Goal: Obtain resource: Download file/media

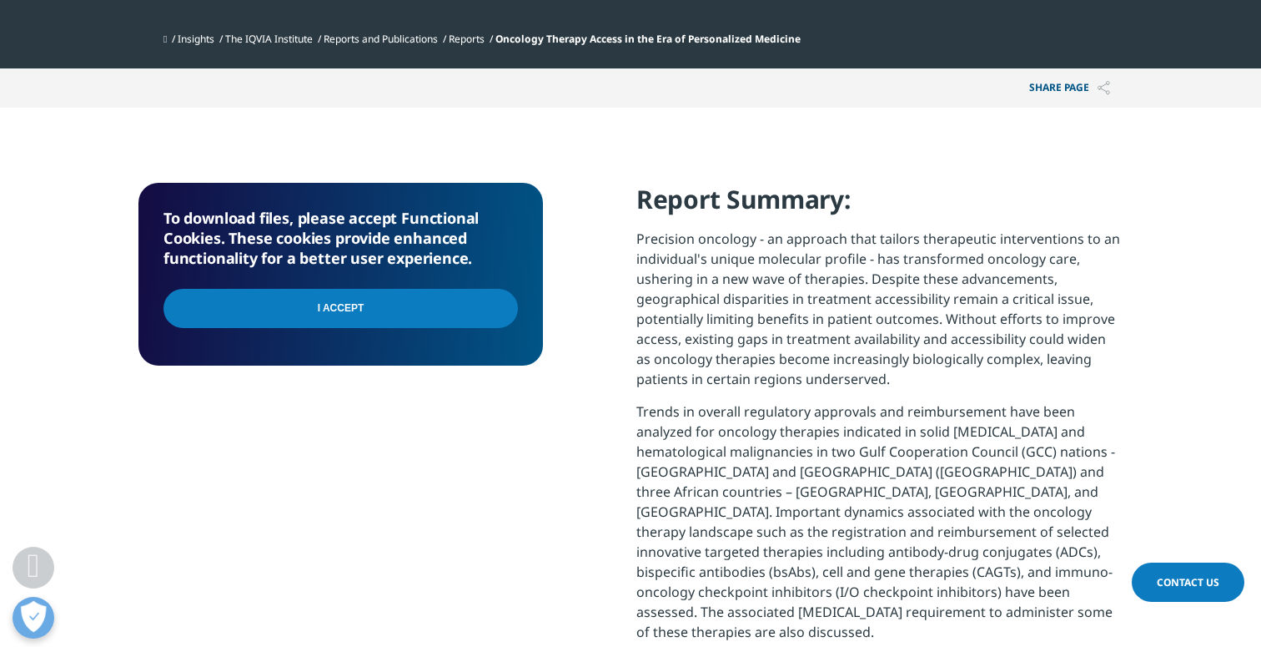
scroll to position [768, 0]
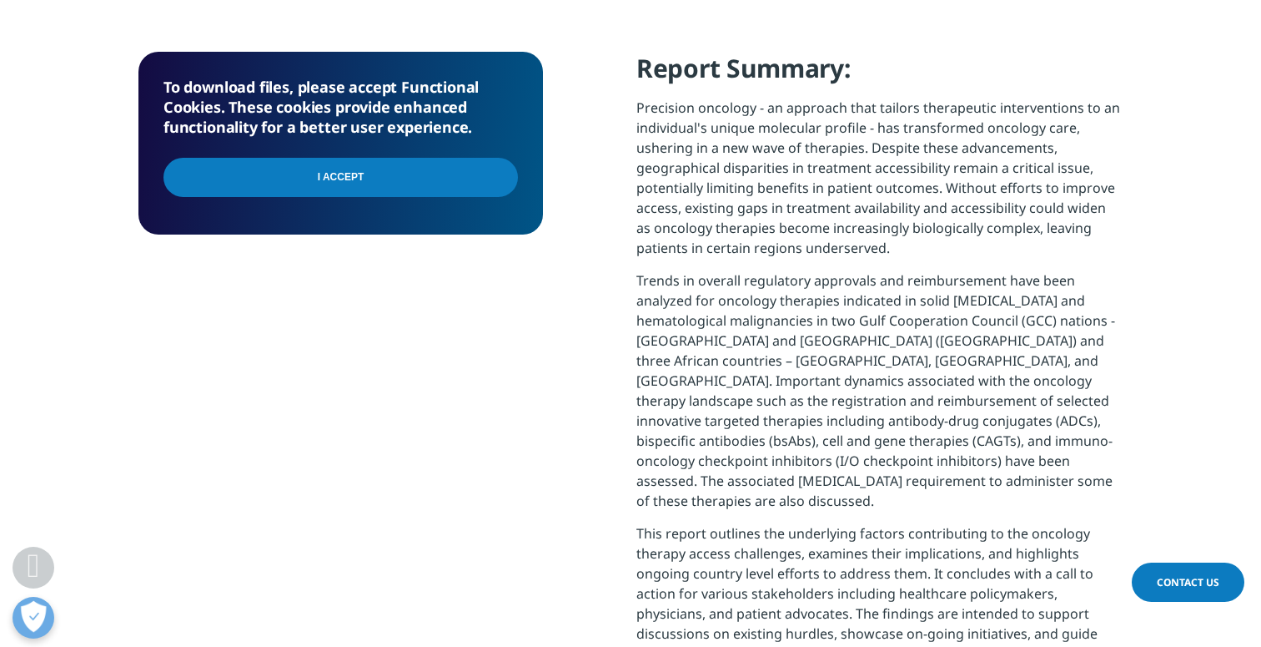
click at [764, 242] on p "Precision oncology - an approach that tailors therapeutic interventions to an i…" at bounding box center [880, 184] width 486 height 173
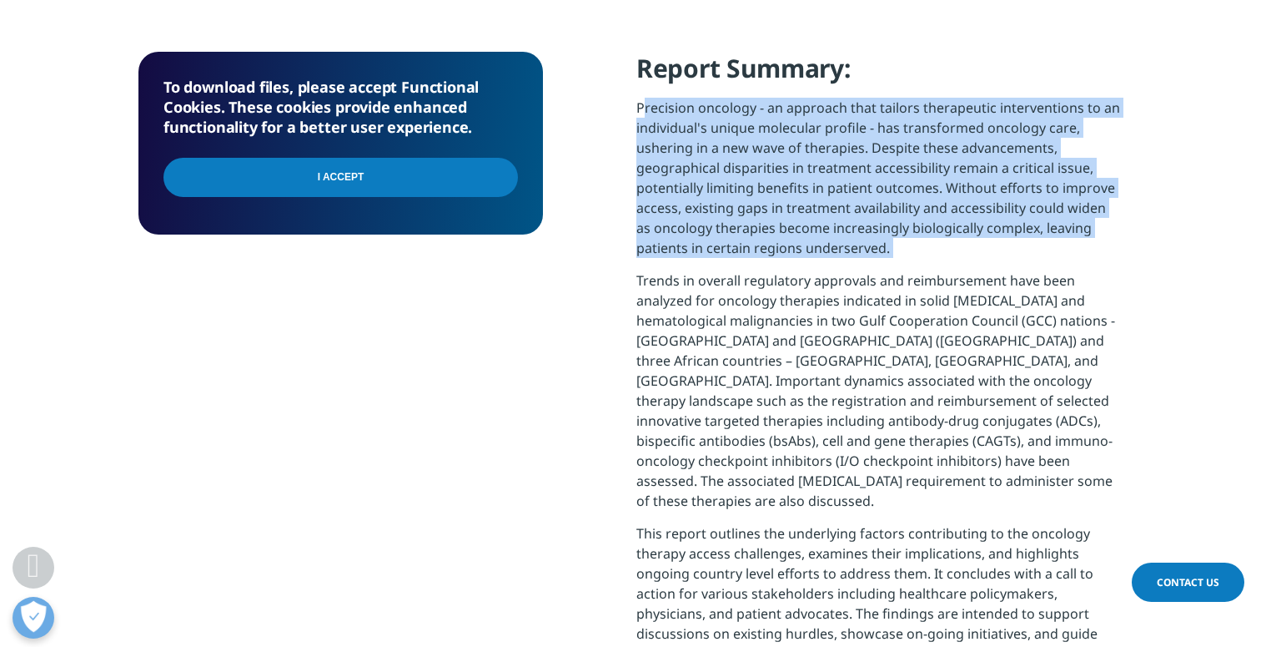
click at [764, 242] on p "Precision oncology - an approach that tailors therapeutic interventions to an i…" at bounding box center [880, 184] width 486 height 173
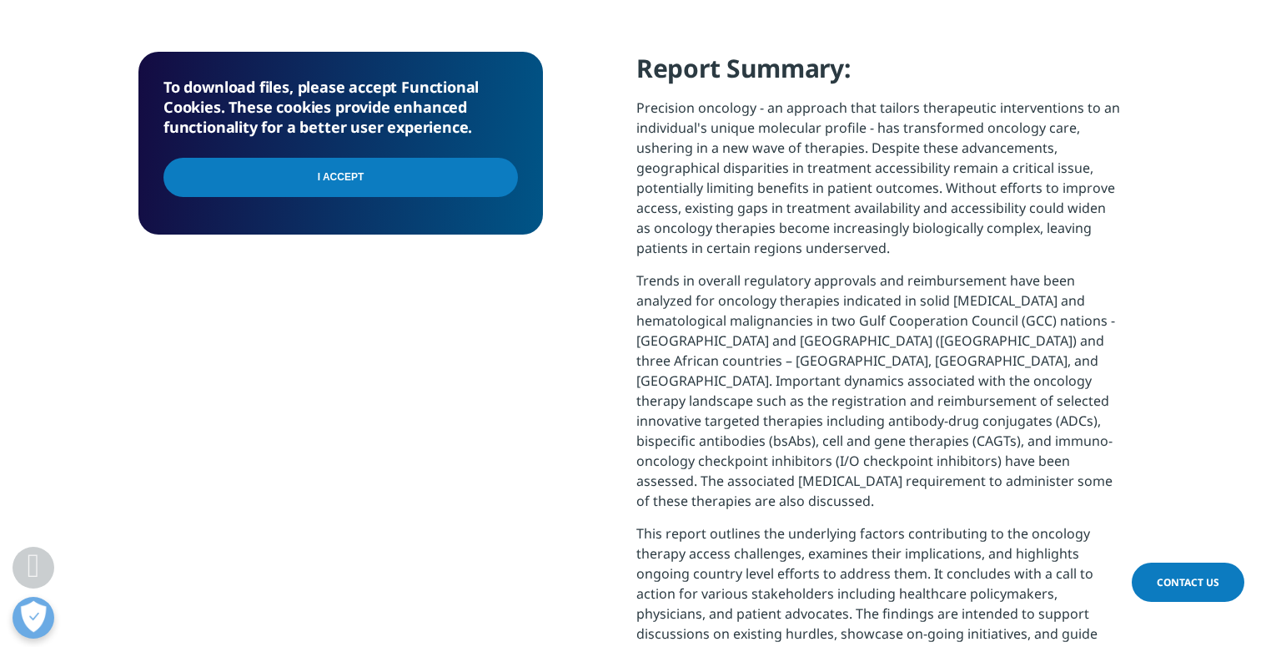
click at [481, 165] on input "I Accept" at bounding box center [341, 177] width 355 height 39
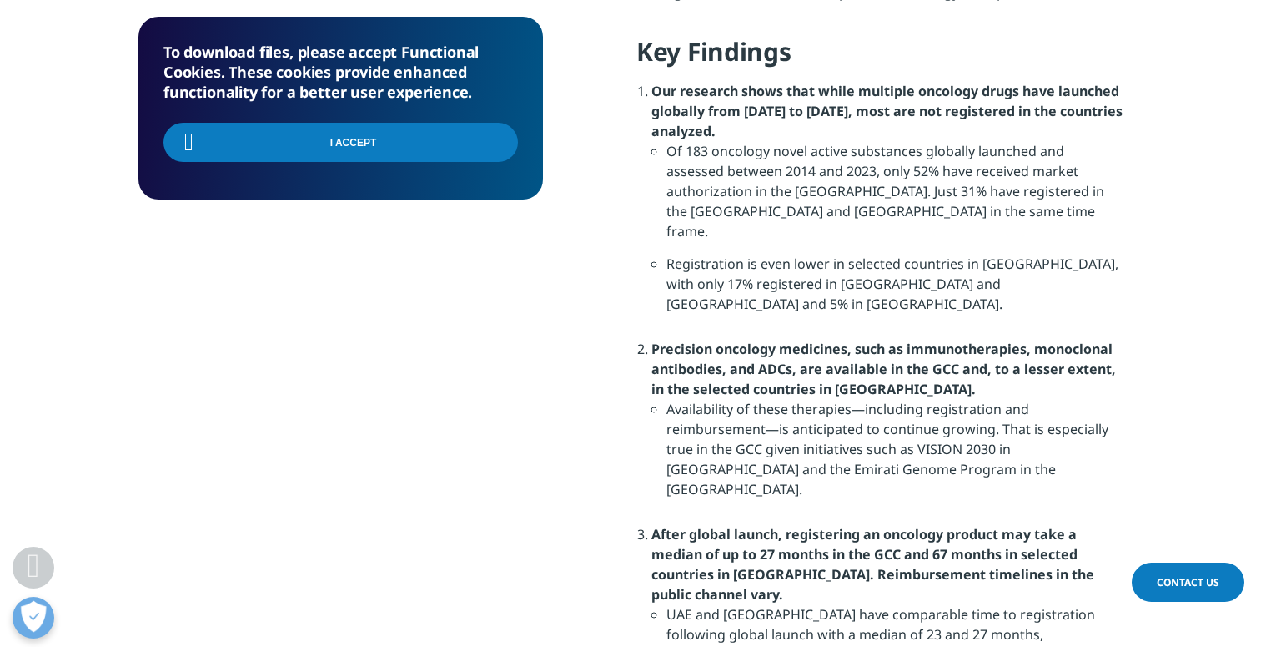
scroll to position [1424, 0]
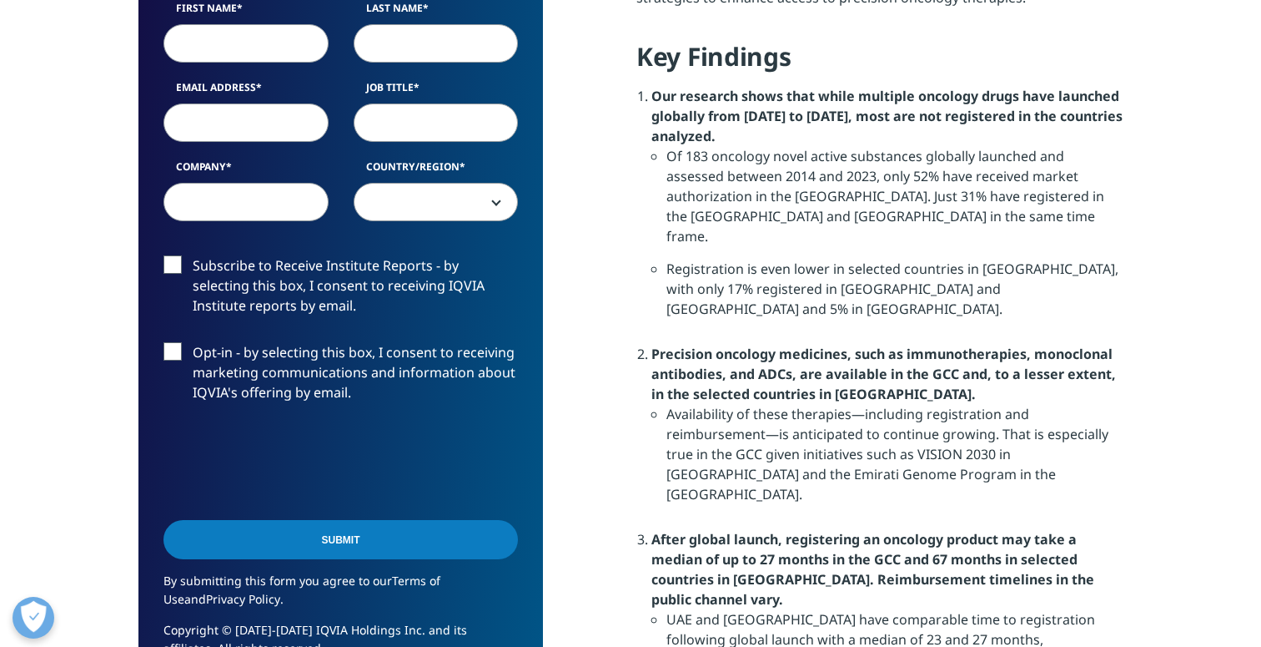
scroll to position [1638, 984]
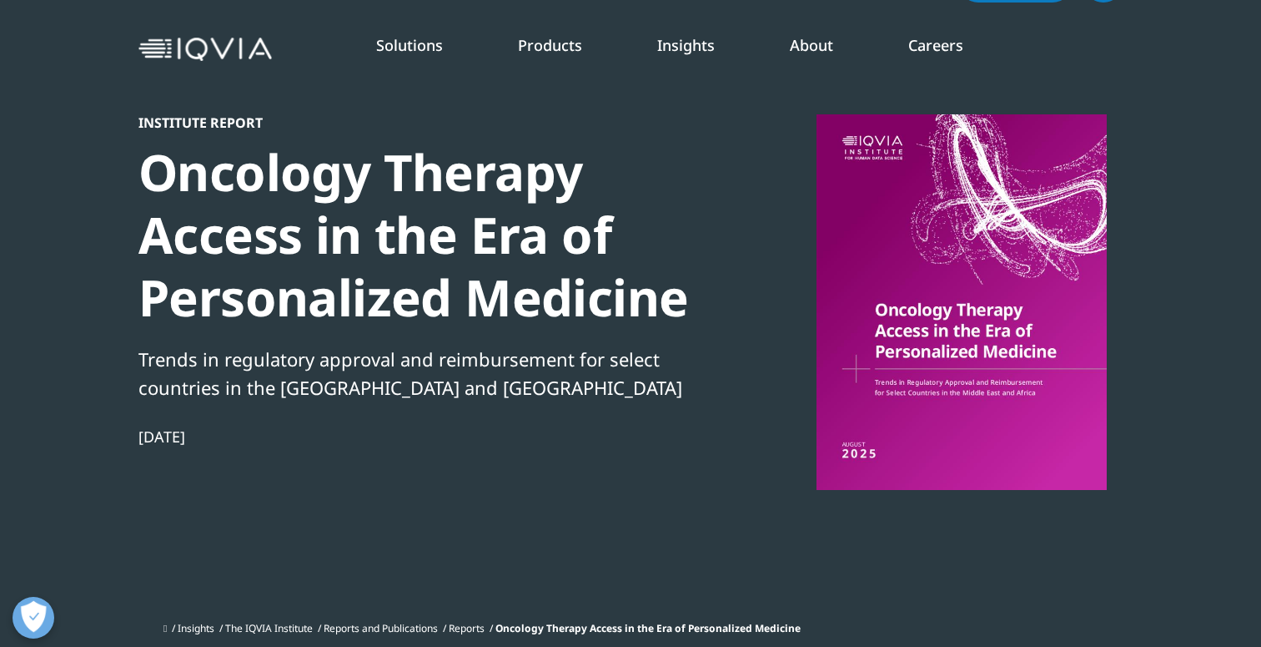
click at [901, 309] on div at bounding box center [962, 301] width 322 height 375
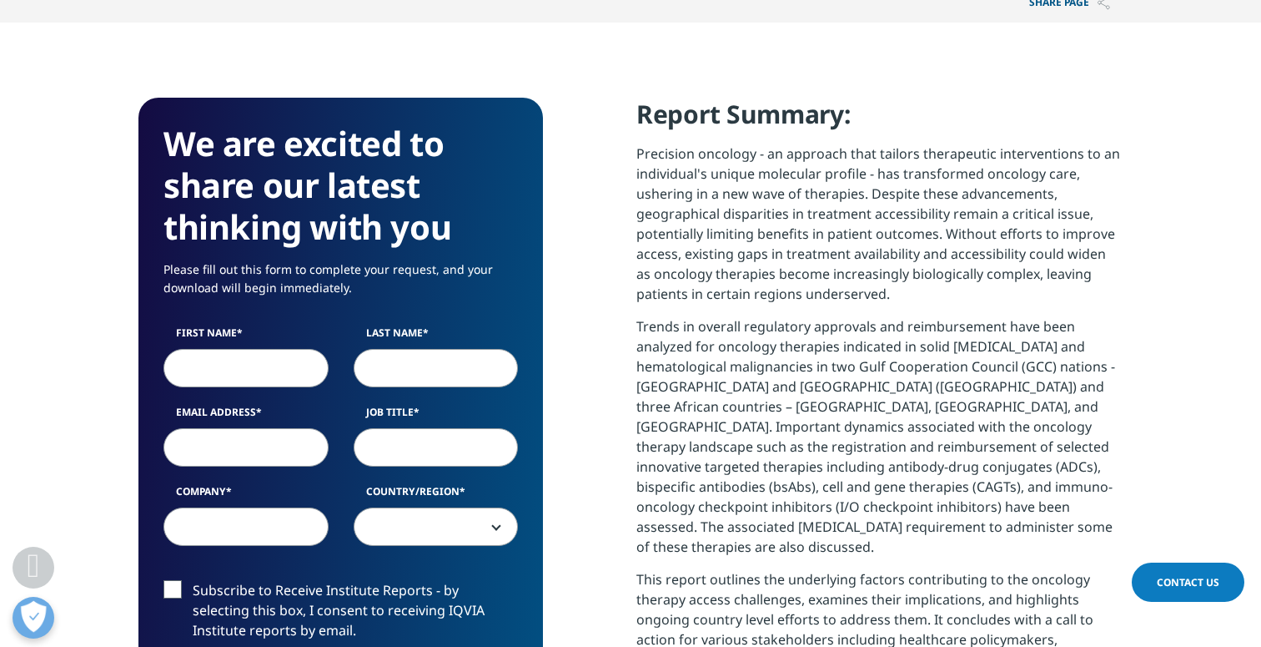
scroll to position [727, 0]
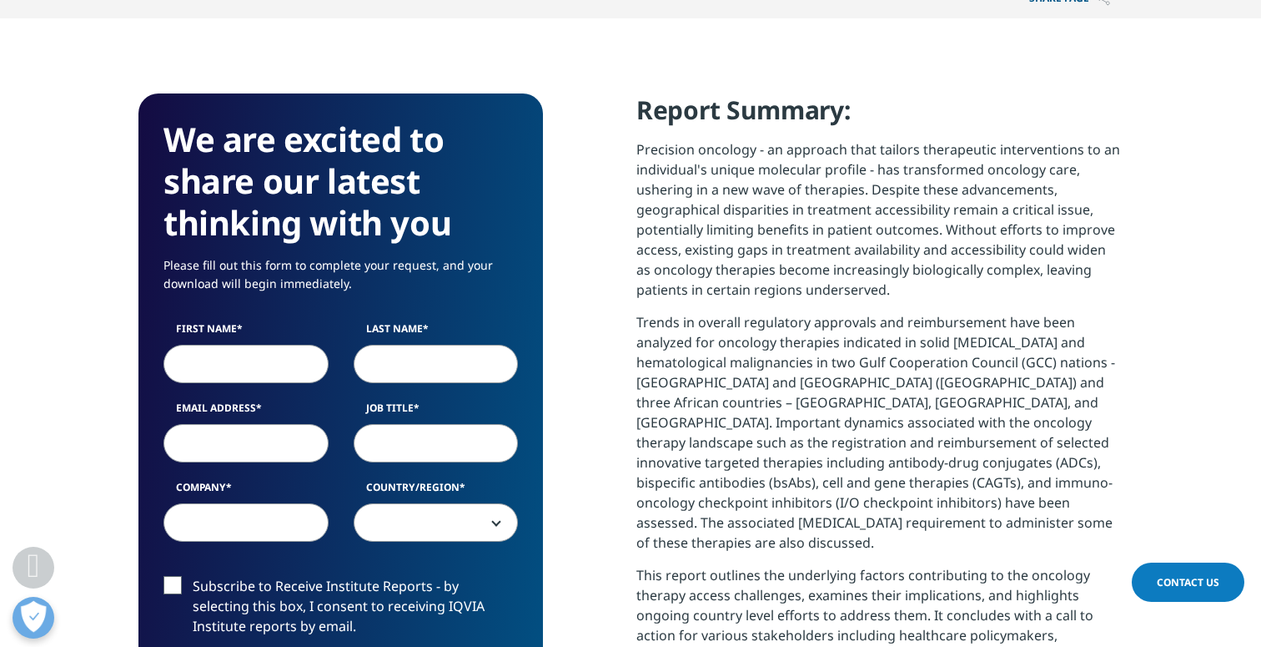
click at [239, 378] on input "First Name" at bounding box center [246, 364] width 165 height 38
type input "Jordan"
type input "[PERSON_NAME]"
type input "[EMAIL_ADDRESS][DOMAIN_NAME]"
select select "[GEOGRAPHIC_DATA]"
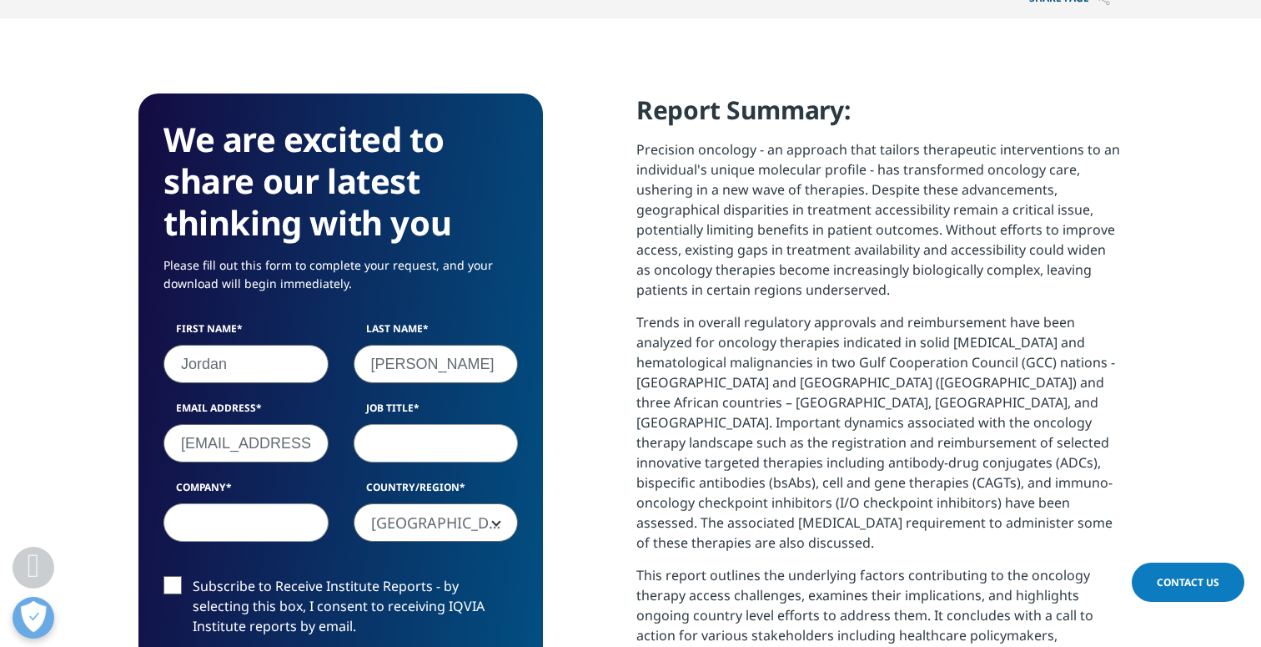
click at [398, 435] on input "Job Title" at bounding box center [436, 443] width 165 height 38
type input "Medical Oncologist"
click at [289, 531] on input "Company" at bounding box center [246, 522] width 165 height 38
type input "The [PERSON_NAME][GEOGRAPHIC_DATA][MEDICAL_DATA]"
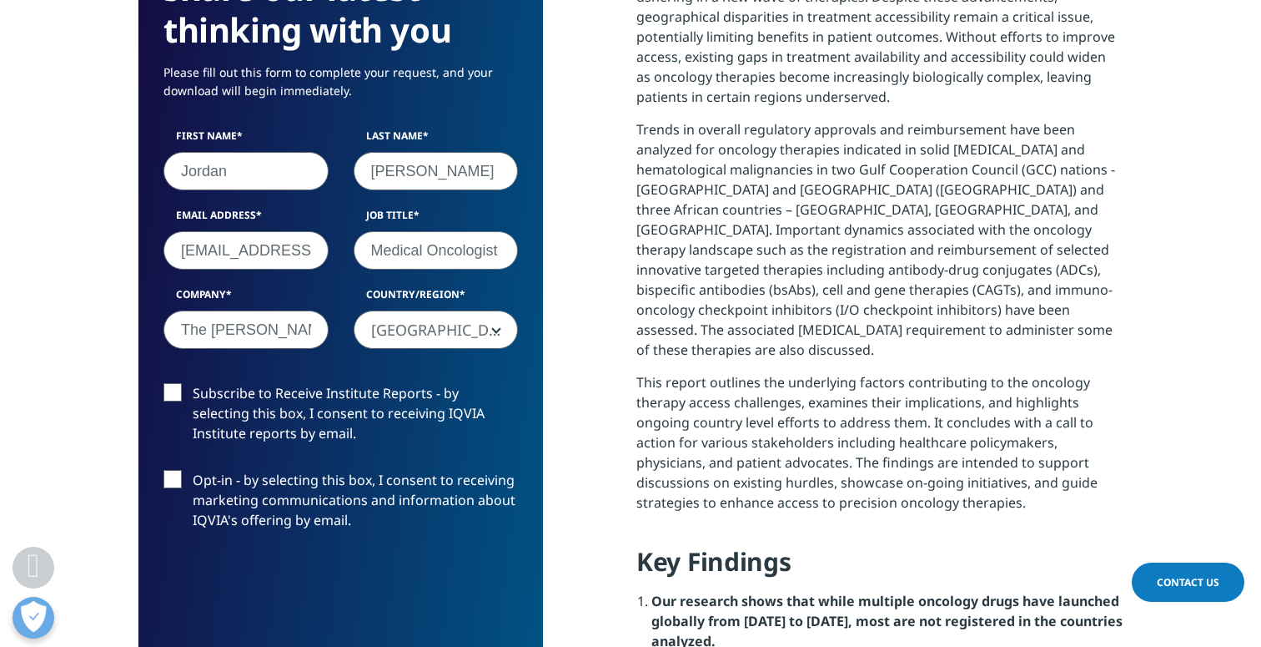
scroll to position [930, 0]
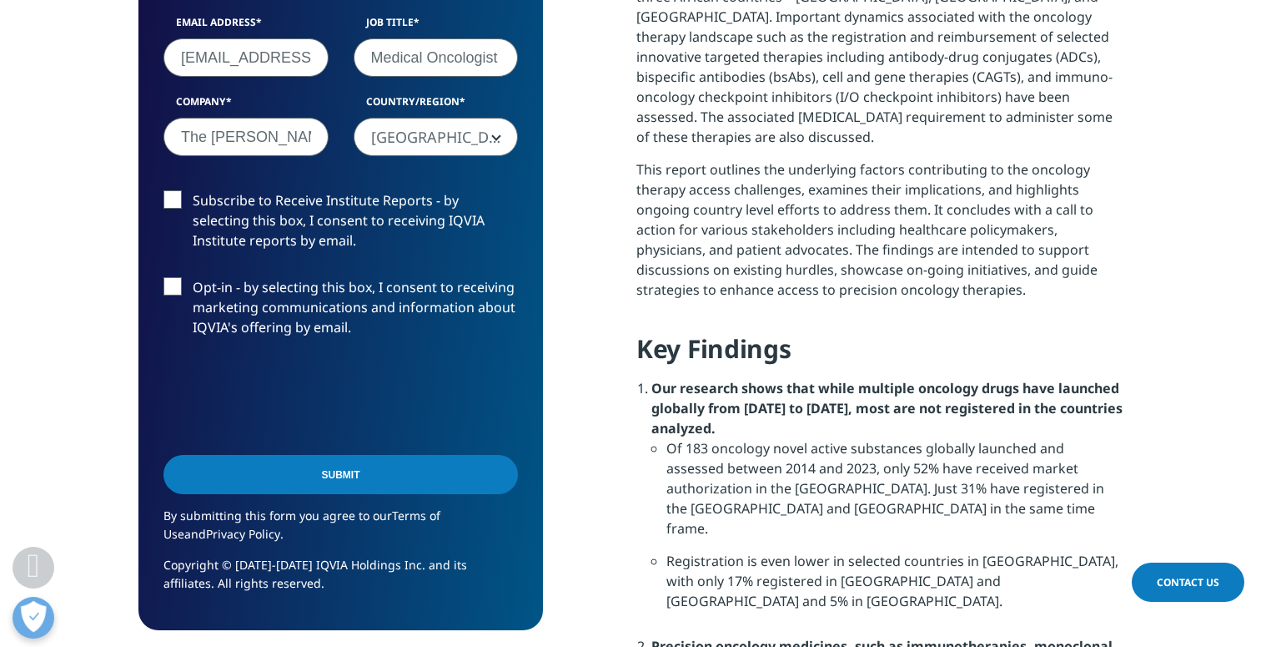
click at [279, 492] on input "Submit" at bounding box center [341, 474] width 355 height 39
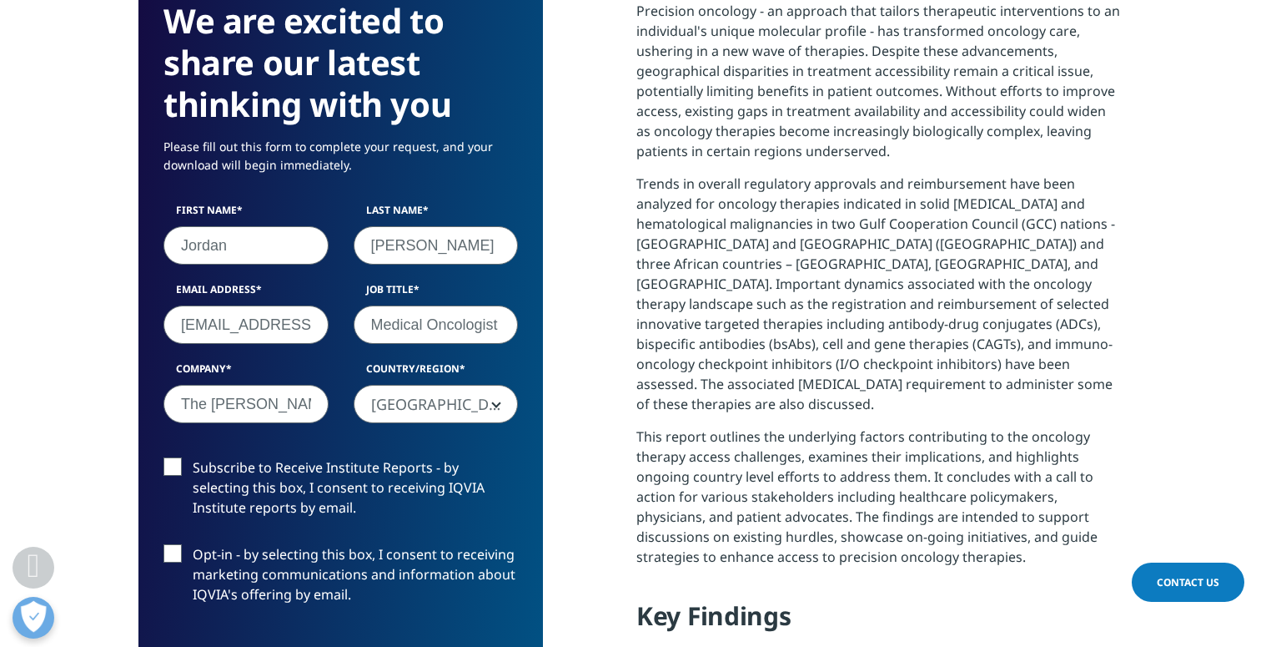
scroll to position [8, 8]
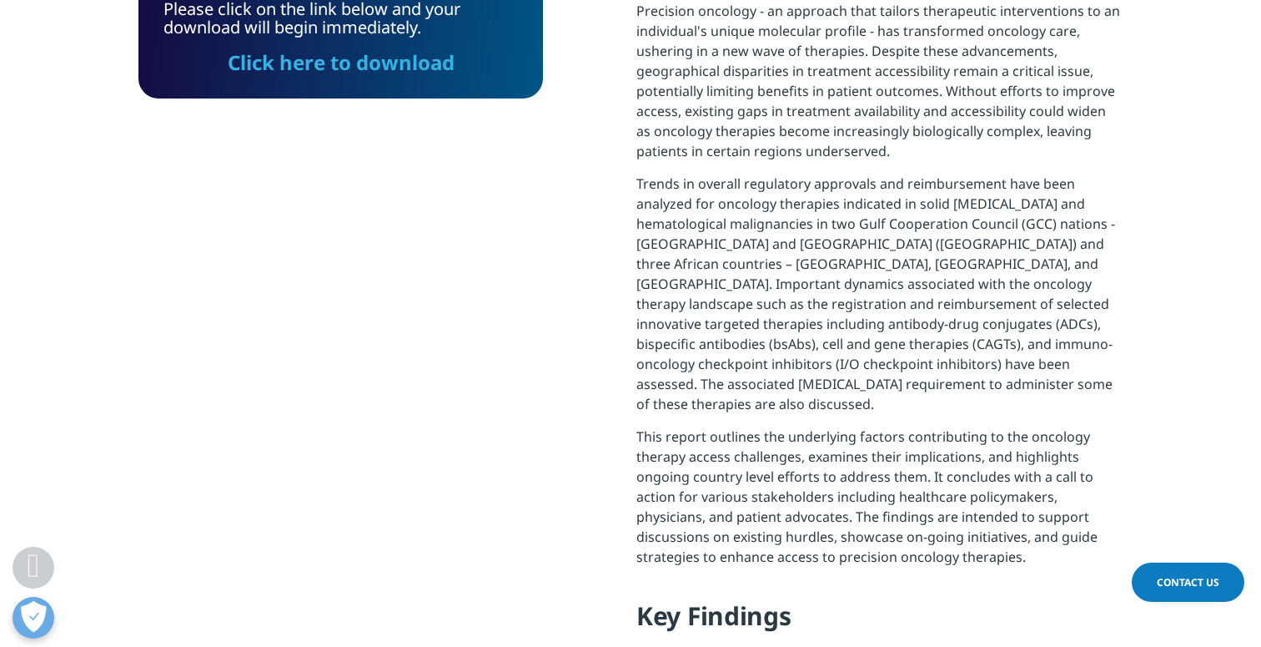
click at [378, 68] on link "Click here to download" at bounding box center [341, 62] width 227 height 28
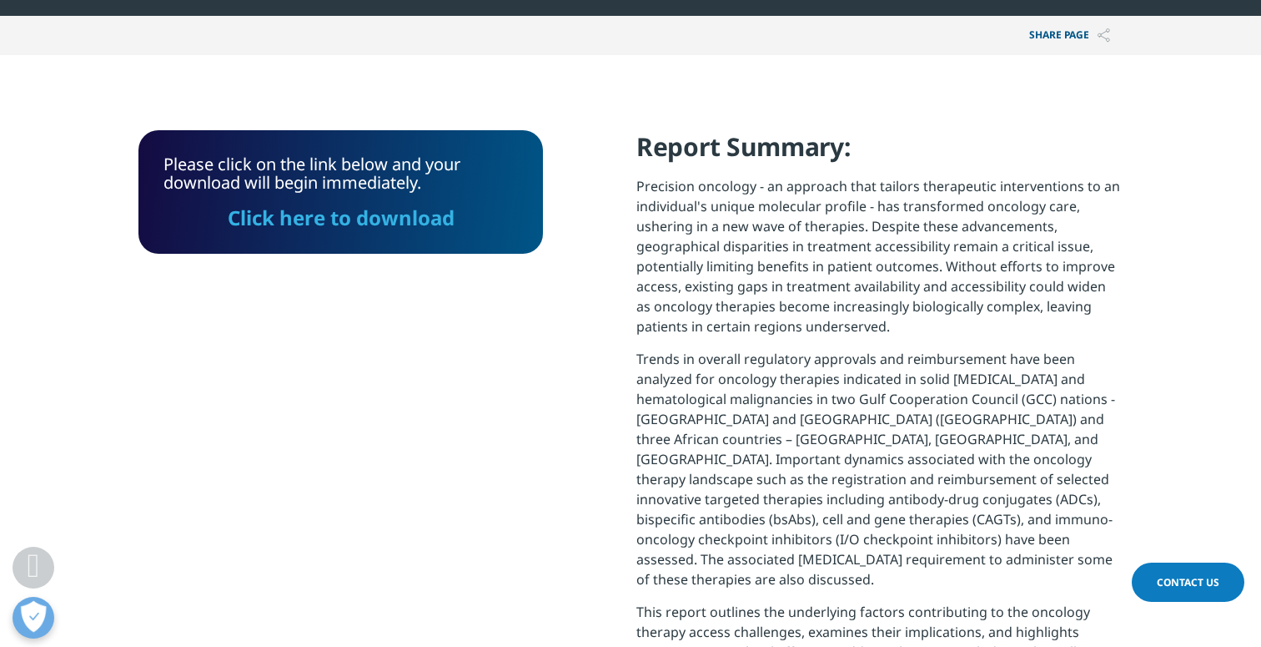
scroll to position [702, 0]
